Goal: Task Accomplishment & Management: Manage account settings

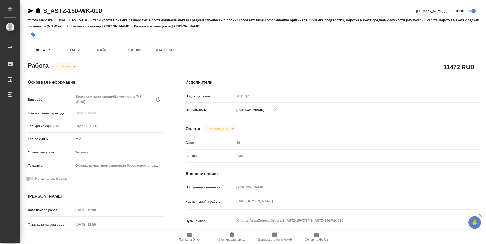
type textarea "x"
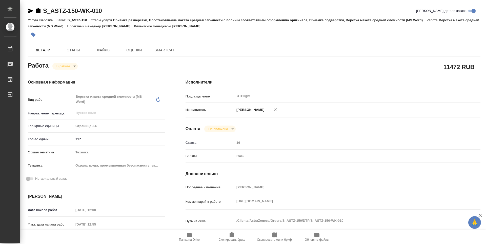
type textarea "x"
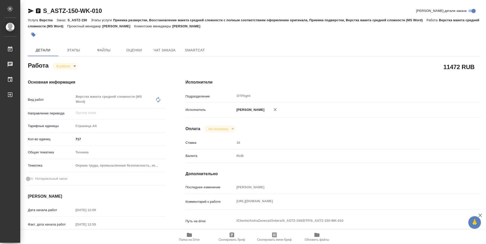
type textarea "x"
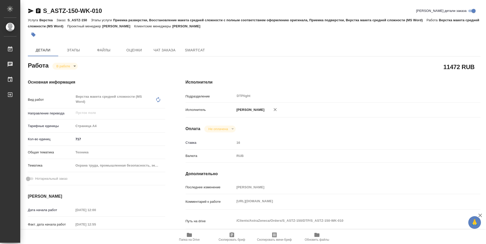
type textarea "x"
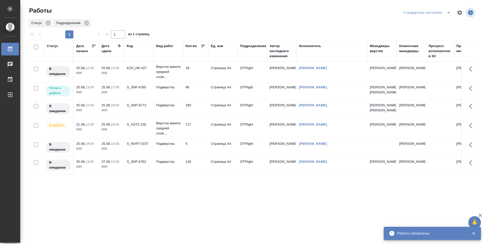
click at [114, 81] on td "25.08, 17:00 2025" at bounding box center [111, 72] width 25 height 18
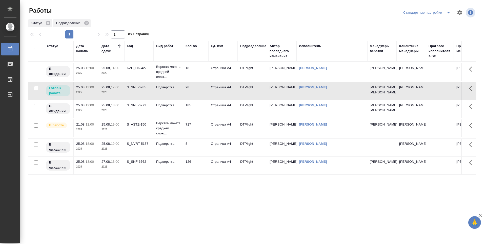
click at [197, 81] on td "98" at bounding box center [195, 72] width 25 height 18
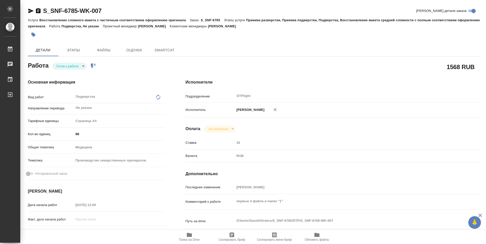
type textarea "x"
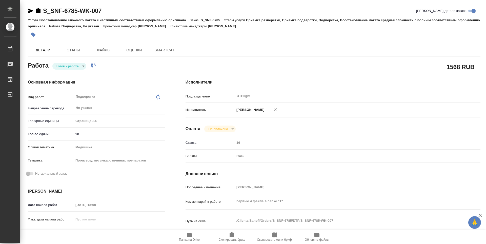
type textarea "x"
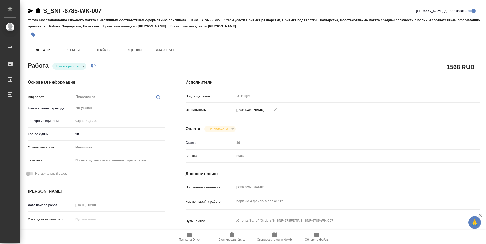
type textarea "x"
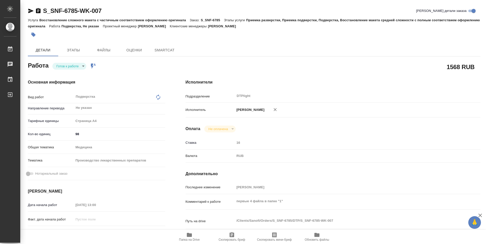
type textarea "x"
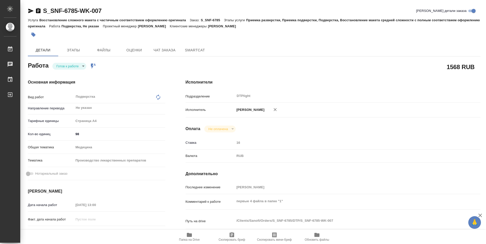
type textarea "x"
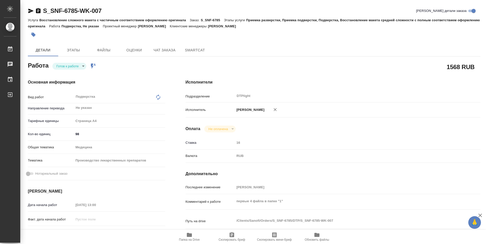
click at [81, 67] on body "🙏 .cls-1 fill:#fff; AWATERA Guselnikov Roman Работы Чаты График Выйти S_SNF-678…" at bounding box center [243, 122] width 486 height 244
type textarea "x"
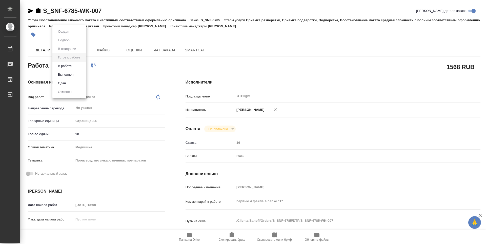
type textarea "x"
click at [68, 68] on button "В работе" at bounding box center [64, 66] width 17 height 6
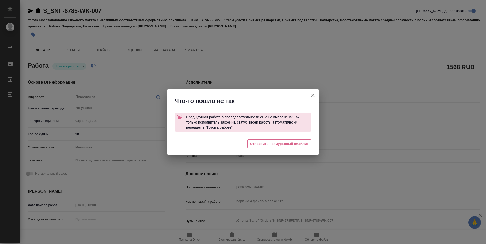
type textarea "x"
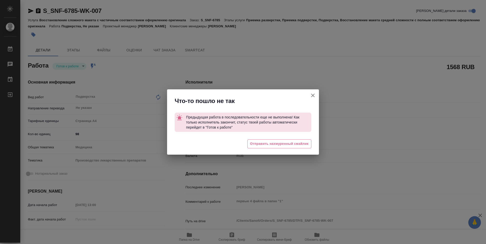
type textarea "x"
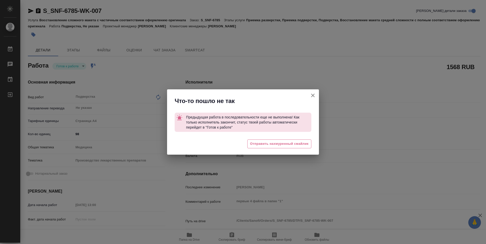
type textarea "x"
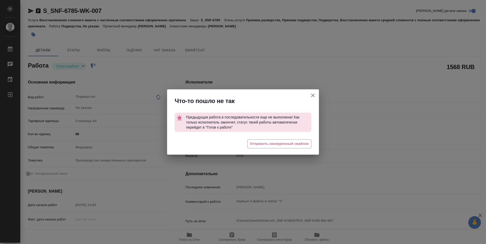
type textarea "x"
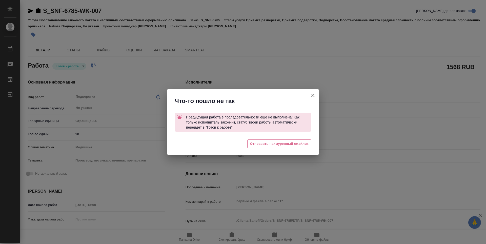
click at [312, 93] on icon "button" at bounding box center [313, 95] width 6 height 6
type textarea "x"
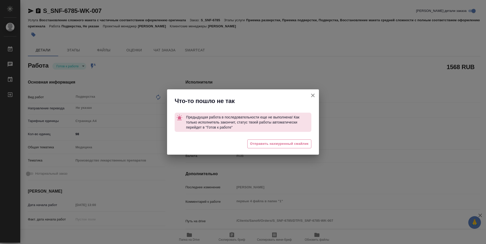
type textarea "x"
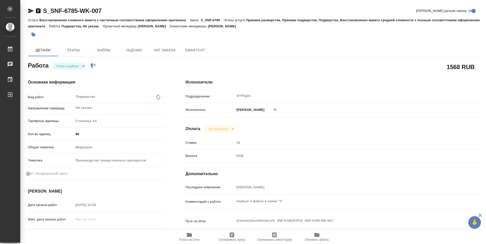
click at [84, 67] on body "🙏 .cls-1 fill:#fff; AWATERA Guselnikov Roman Работы 0 Чаты График Выйти S_SNF-6…" at bounding box center [243, 122] width 486 height 244
click at [71, 67] on button "В работе" at bounding box center [64, 66] width 17 height 6
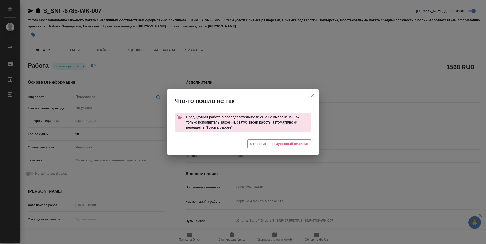
type textarea "x"
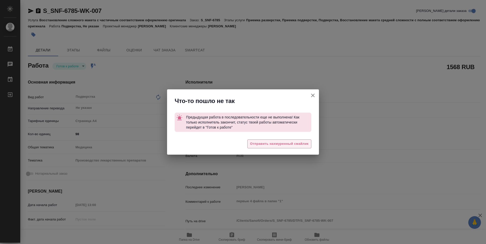
click at [279, 144] on span "Отправить нахмуренный смайлик" at bounding box center [279, 144] width 58 height 6
type textarea "x"
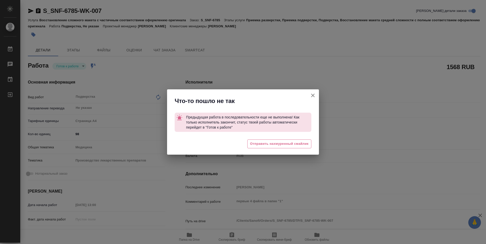
type textarea "x"
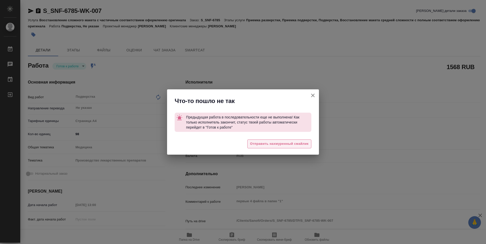
type textarea "x"
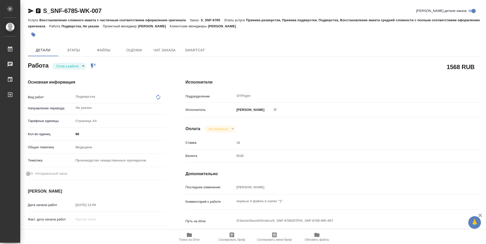
click at [288, 143] on body "🙏 .cls-1 fill:#fff; AWATERA Guselnikov Roman Работы 0 Чаты График Выйти S_SNF-6…" at bounding box center [243, 122] width 486 height 244
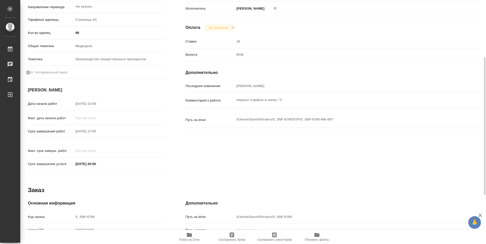
scroll to position [188, 0]
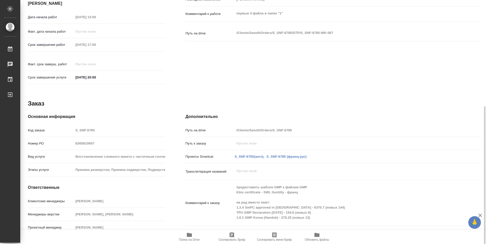
click at [190, 235] on icon "button" at bounding box center [189, 235] width 5 height 4
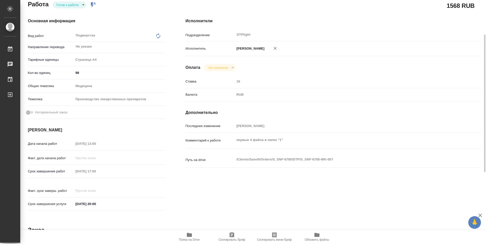
scroll to position [0, 0]
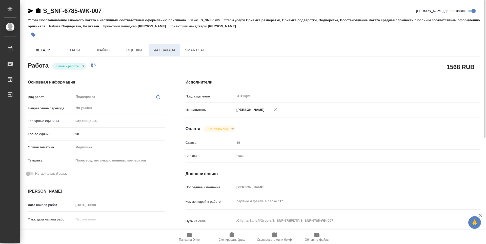
click at [173, 54] on button "Чат заказа" at bounding box center [164, 50] width 30 height 12
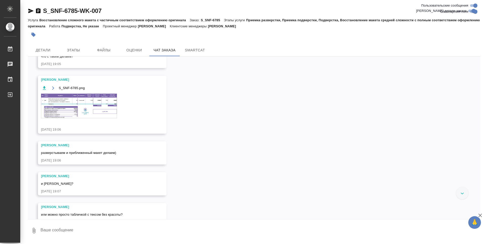
click at [88, 118] on img at bounding box center [79, 106] width 76 height 25
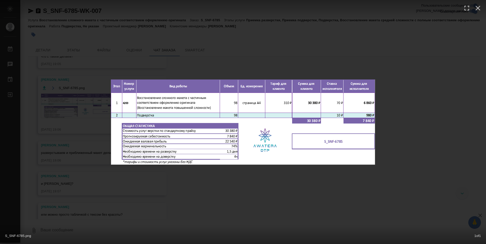
click at [200, 181] on div "S_SNF-6785.png 1 of 1" at bounding box center [243, 122] width 486 height 244
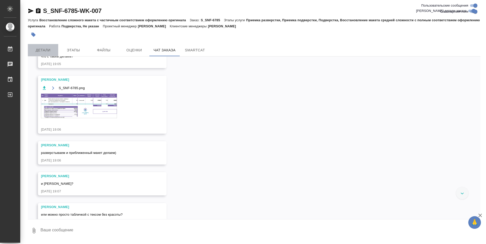
click at [47, 50] on span "Детали" at bounding box center [43, 50] width 24 height 6
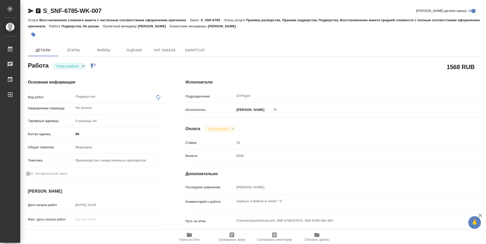
type textarea "x"
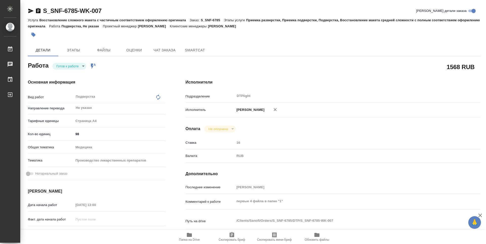
click at [187, 234] on icon "button" at bounding box center [189, 235] width 6 height 6
type textarea "x"
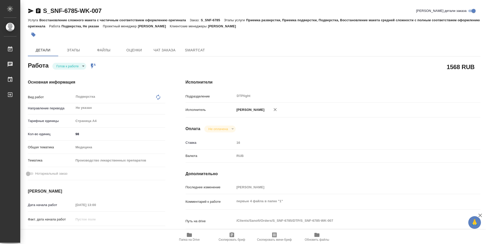
type textarea "x"
click at [37, 11] on icon "button" at bounding box center [38, 10] width 5 height 5
